Goal: Transaction & Acquisition: Book appointment/travel/reservation

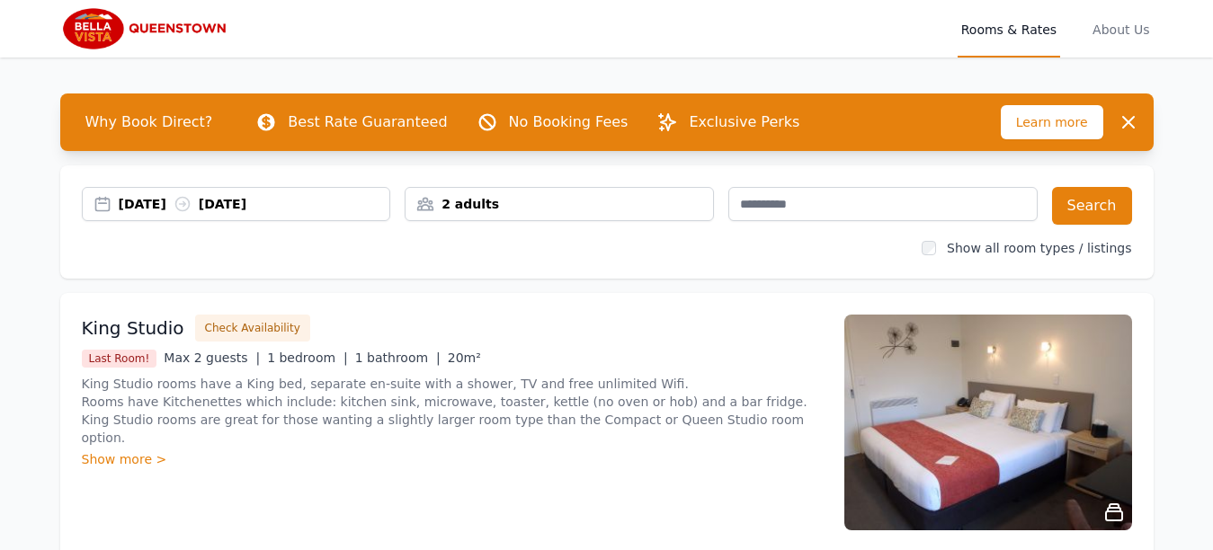
click at [1058, 121] on span "Learn more" at bounding box center [1052, 122] width 102 height 34
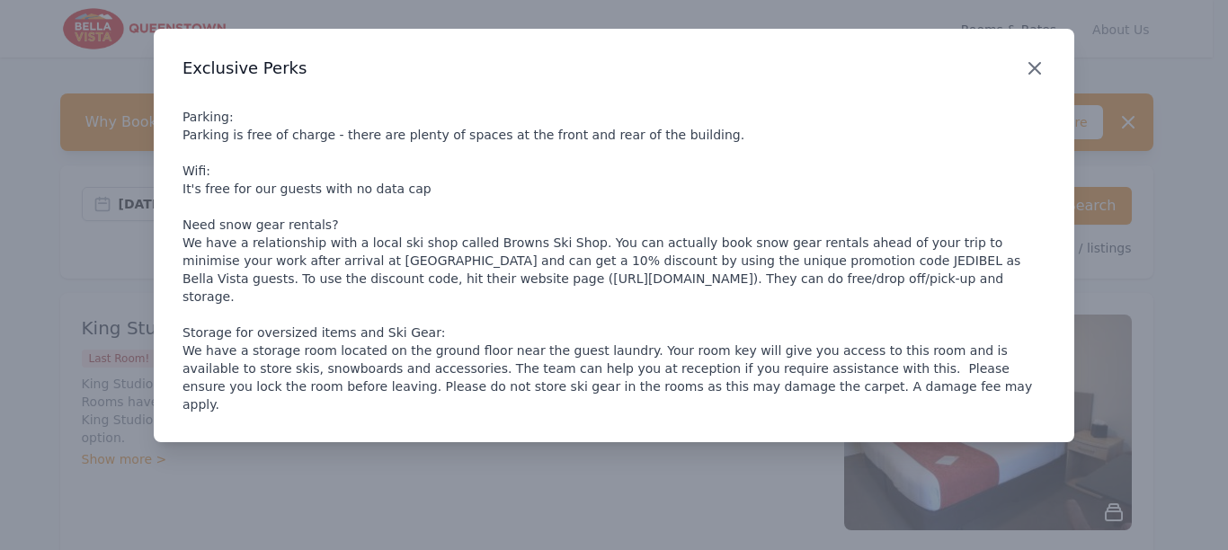
click at [1032, 65] on icon "button" at bounding box center [1034, 68] width 11 height 11
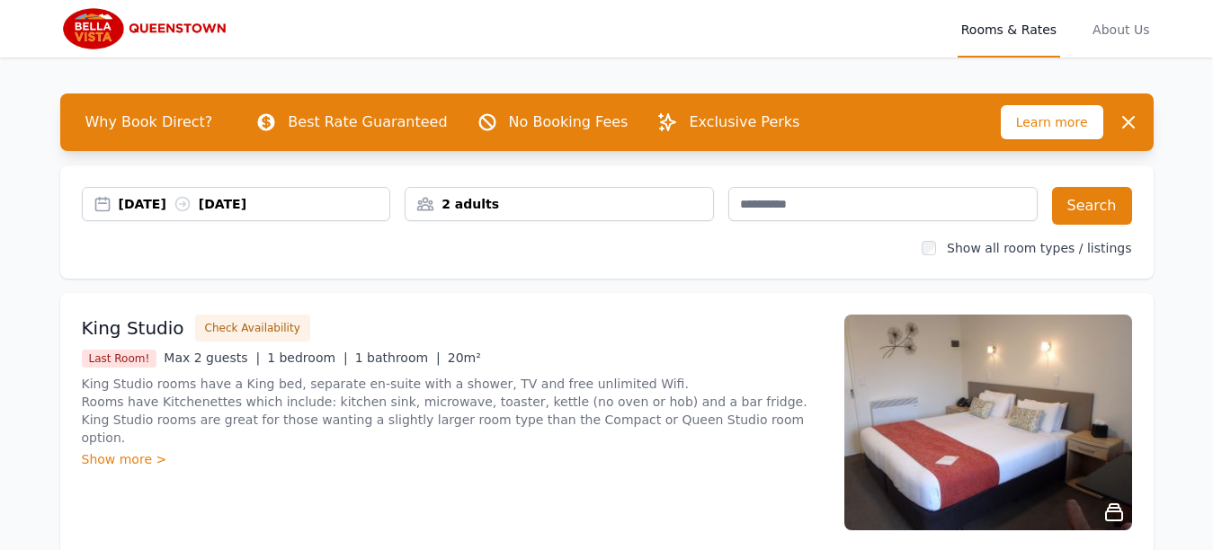
click at [1043, 27] on span "Rooms & Rates" at bounding box center [1008, 29] width 102 height 58
click at [989, 31] on span "Rooms & Rates" at bounding box center [1008, 29] width 102 height 58
click at [997, 31] on span "Rooms & Rates" at bounding box center [1008, 29] width 102 height 58
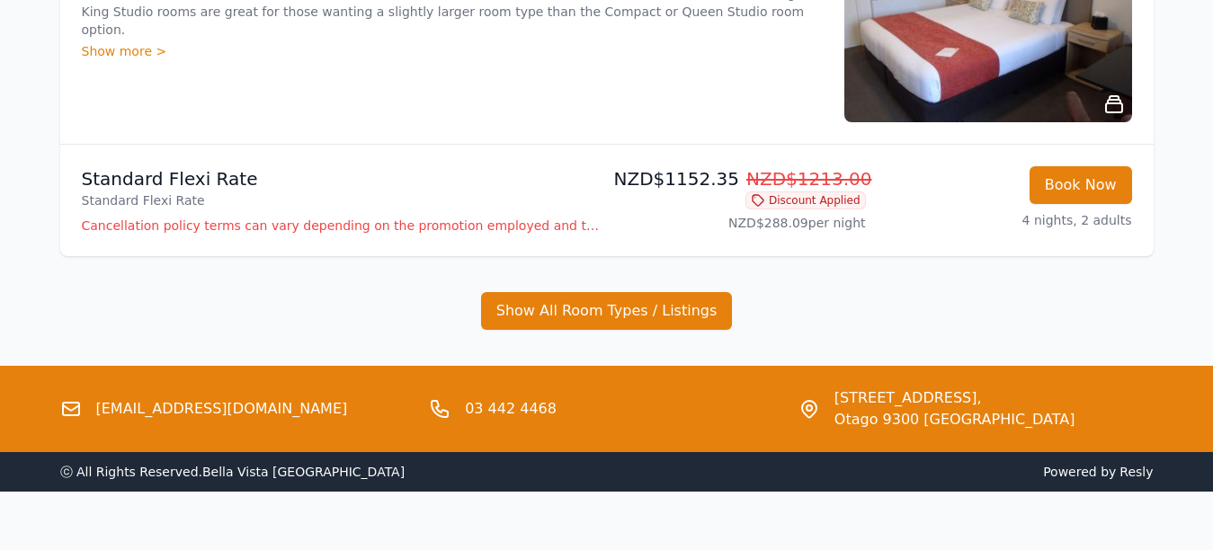
scroll to position [436, 0]
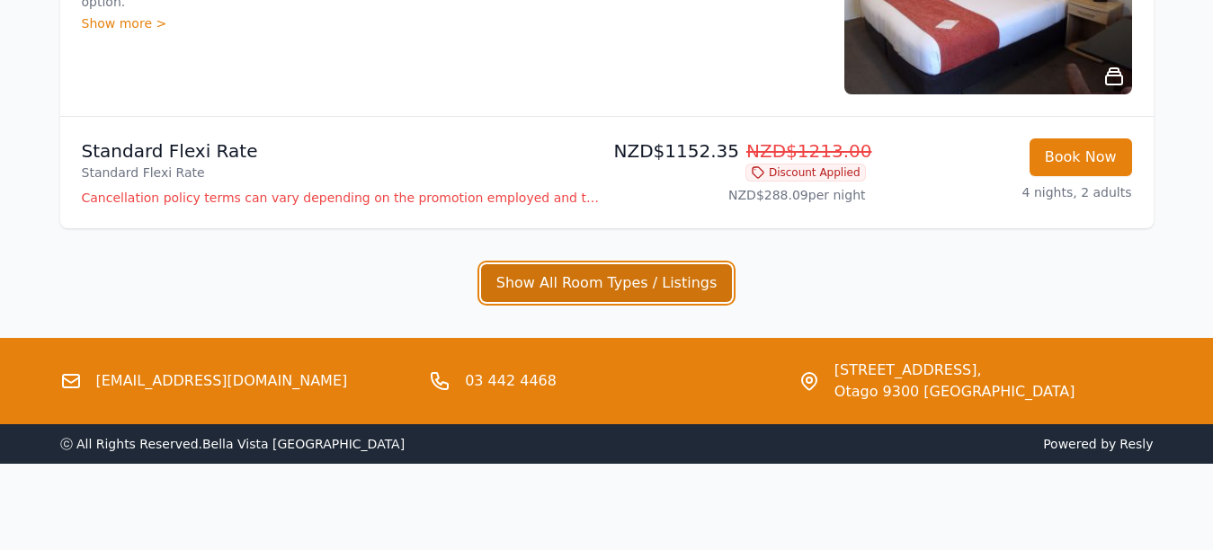
click at [628, 280] on button "Show All Room Types / Listings" at bounding box center [607, 283] width 252 height 38
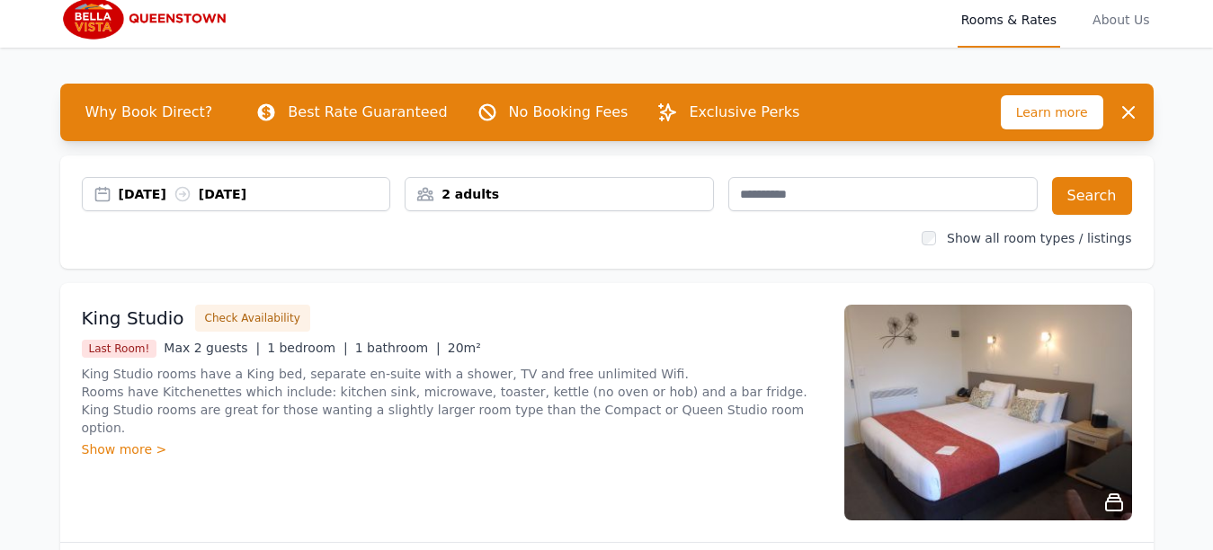
scroll to position [0, 0]
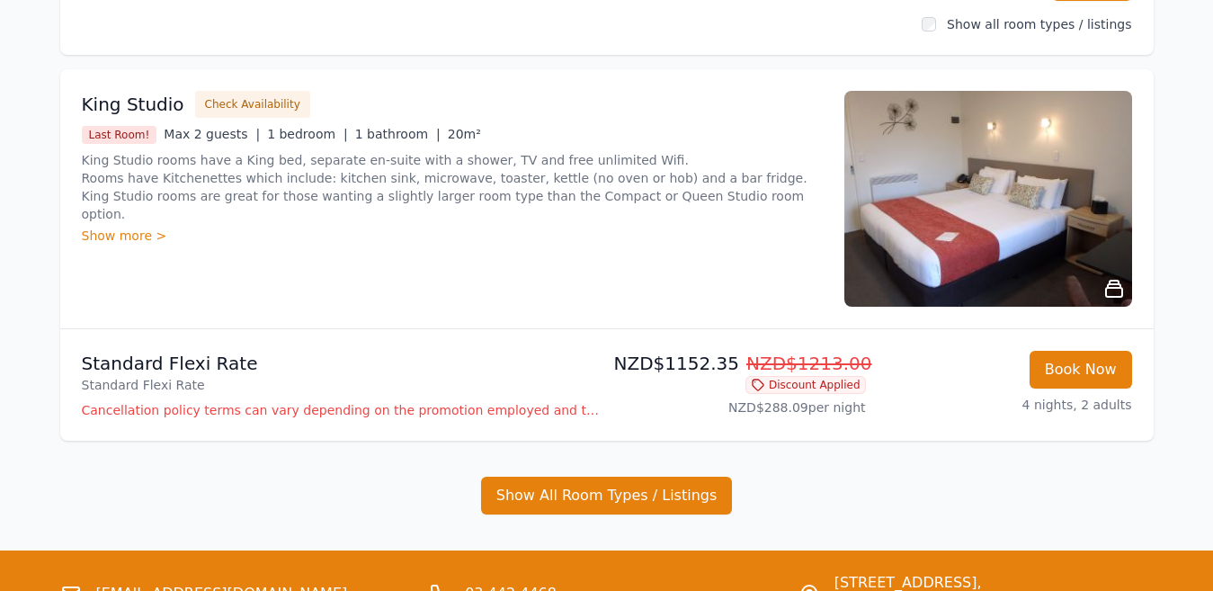
scroll to position [270, 0]
